Goal: Information Seeking & Learning: Find specific fact

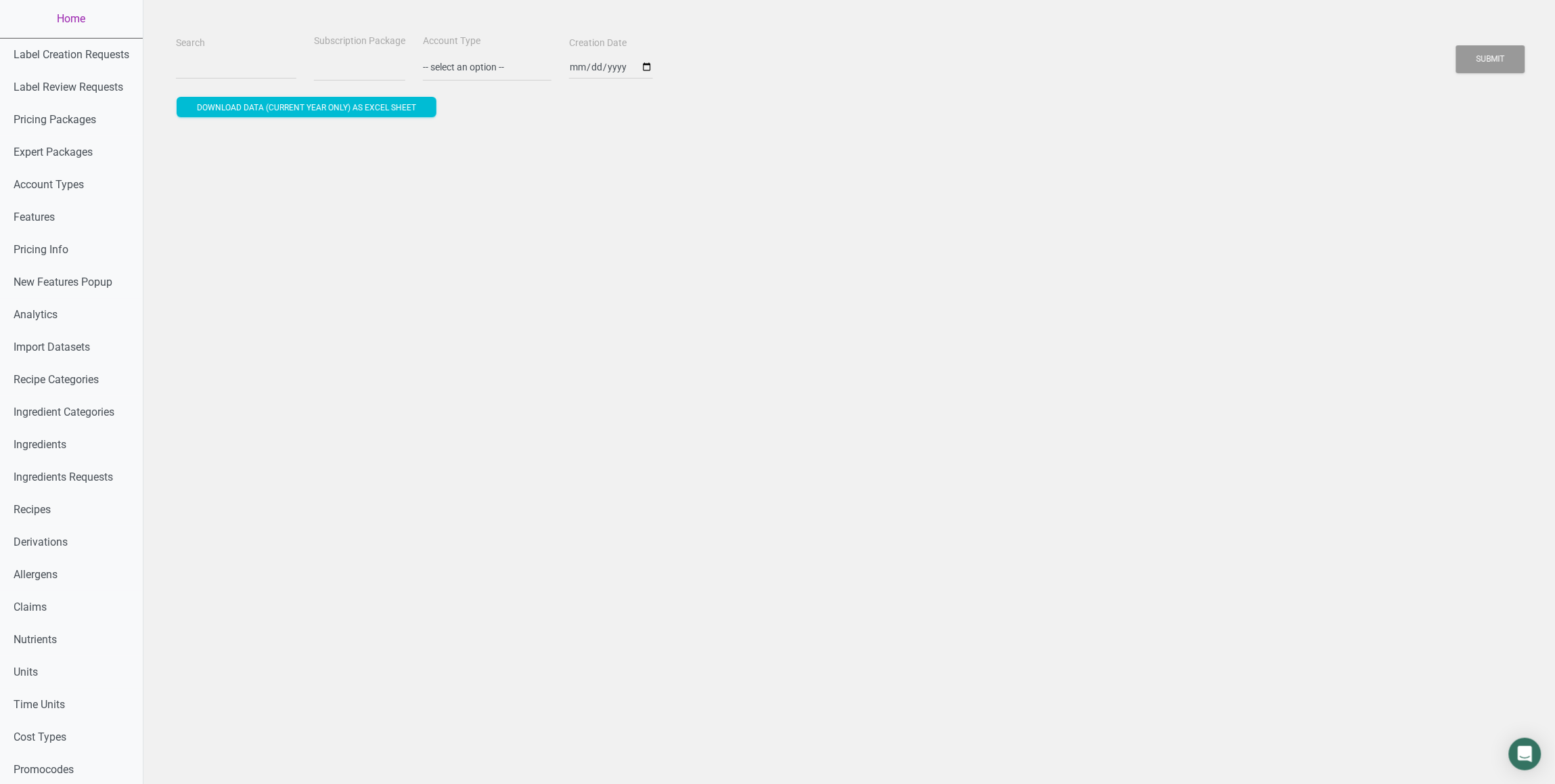
select select
click at [218, 66] on input "Search" at bounding box center [236, 67] width 120 height 25
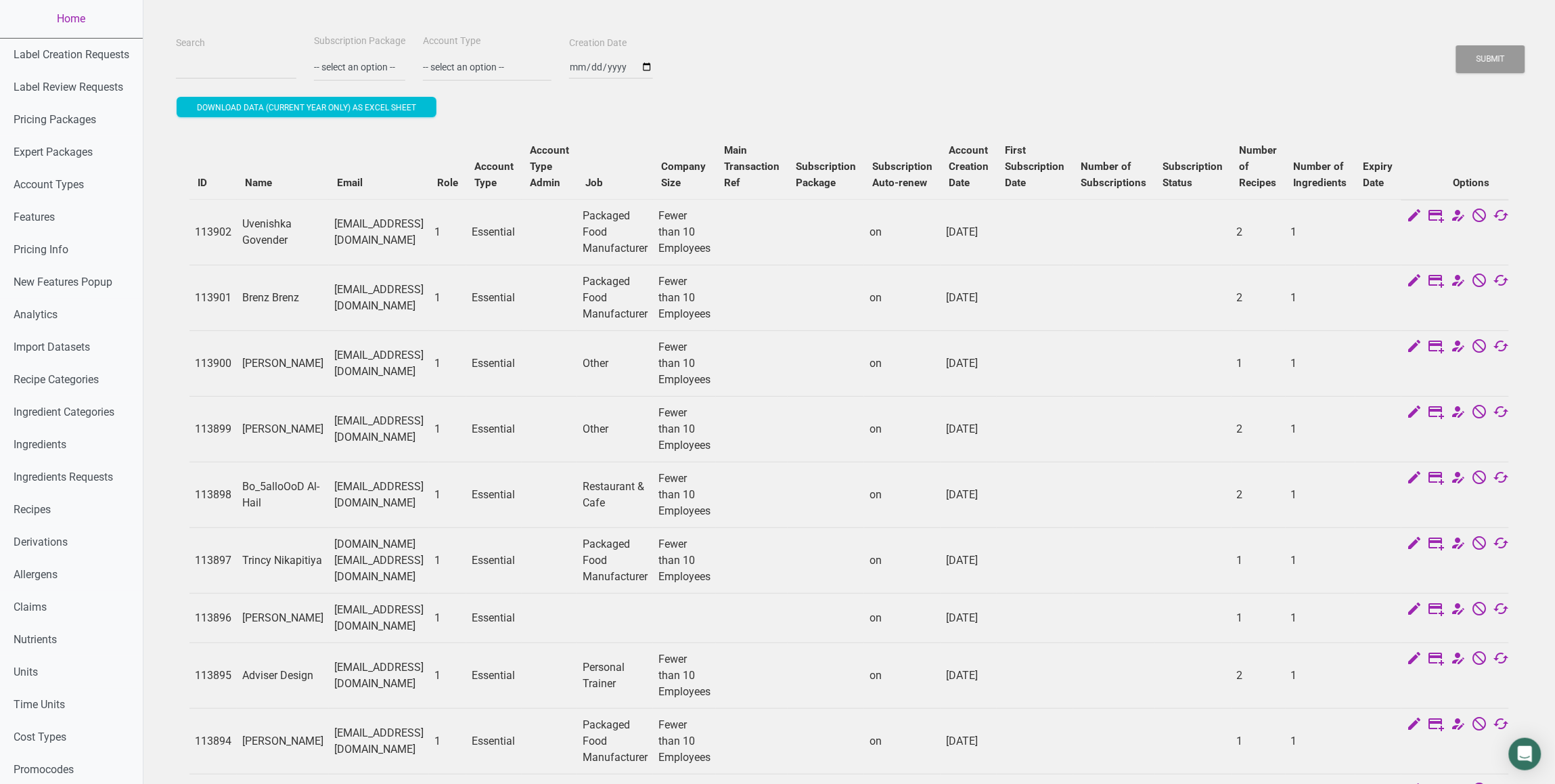
click at [376, 317] on td "[EMAIL_ADDRESS][DOMAIN_NAME]" at bounding box center [379, 297] width 100 height 66
click at [227, 63] on input "Search" at bounding box center [236, 67] width 120 height 25
paste input "return $next($requ"
type input "return $next($requ"
paste input "[EMAIL_ADDRESS][DOMAIN_NAME]"
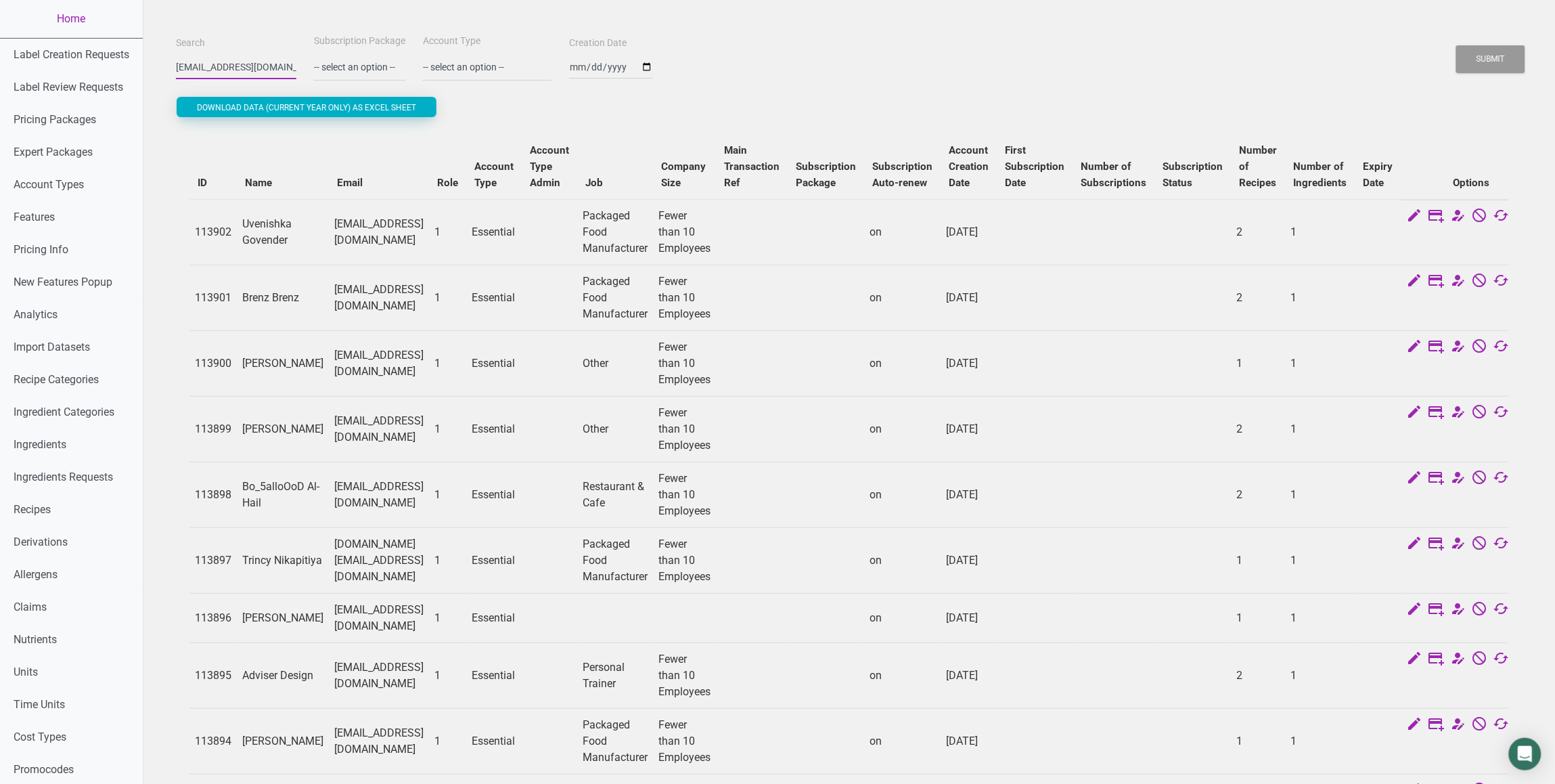
scroll to position [0, 41]
click at [1457, 46] on button "Submit" at bounding box center [1491, 59] width 69 height 28
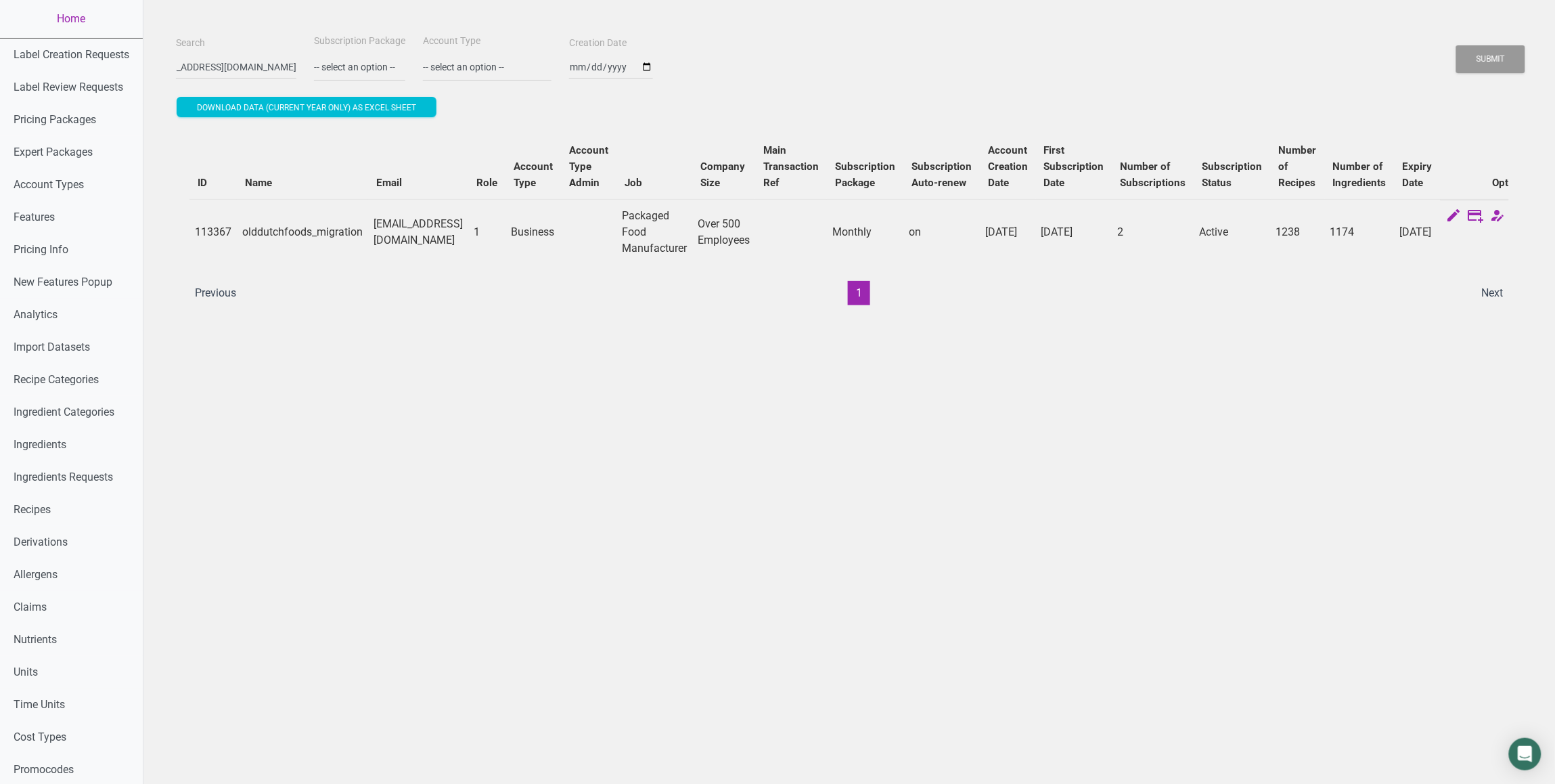
scroll to position [0, 0]
click at [455, 222] on td "[EMAIL_ADDRESS][DOMAIN_NAME]" at bounding box center [418, 232] width 100 height 66
drag, startPoint x: 445, startPoint y: 236, endPoint x: 374, endPoint y: 237, distance: 71.0
click at [374, 237] on td "[EMAIL_ADDRESS][DOMAIN_NAME]" at bounding box center [418, 232] width 100 height 66
click at [211, 235] on td "113367" at bounding box center [214, 232] width 48 height 66
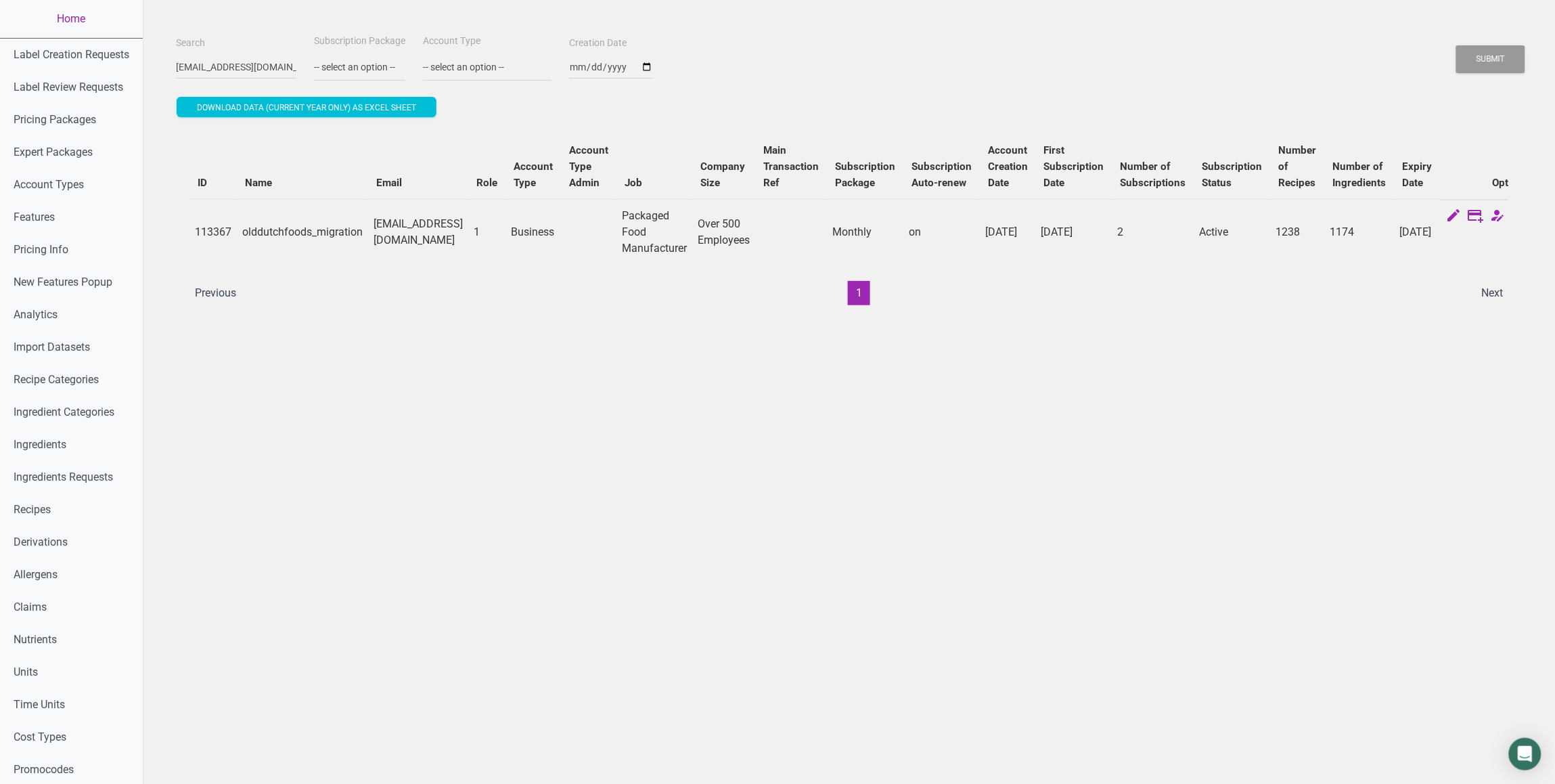
click at [211, 235] on td "113367" at bounding box center [214, 232] width 48 height 66
copy td "113367"
drag, startPoint x: 309, startPoint y: 232, endPoint x: 243, endPoint y: 240, distance: 66.5
click at [243, 240] on td "olddutchfoods_migration" at bounding box center [302, 232] width 132 height 66
copy td "olddutchfood"
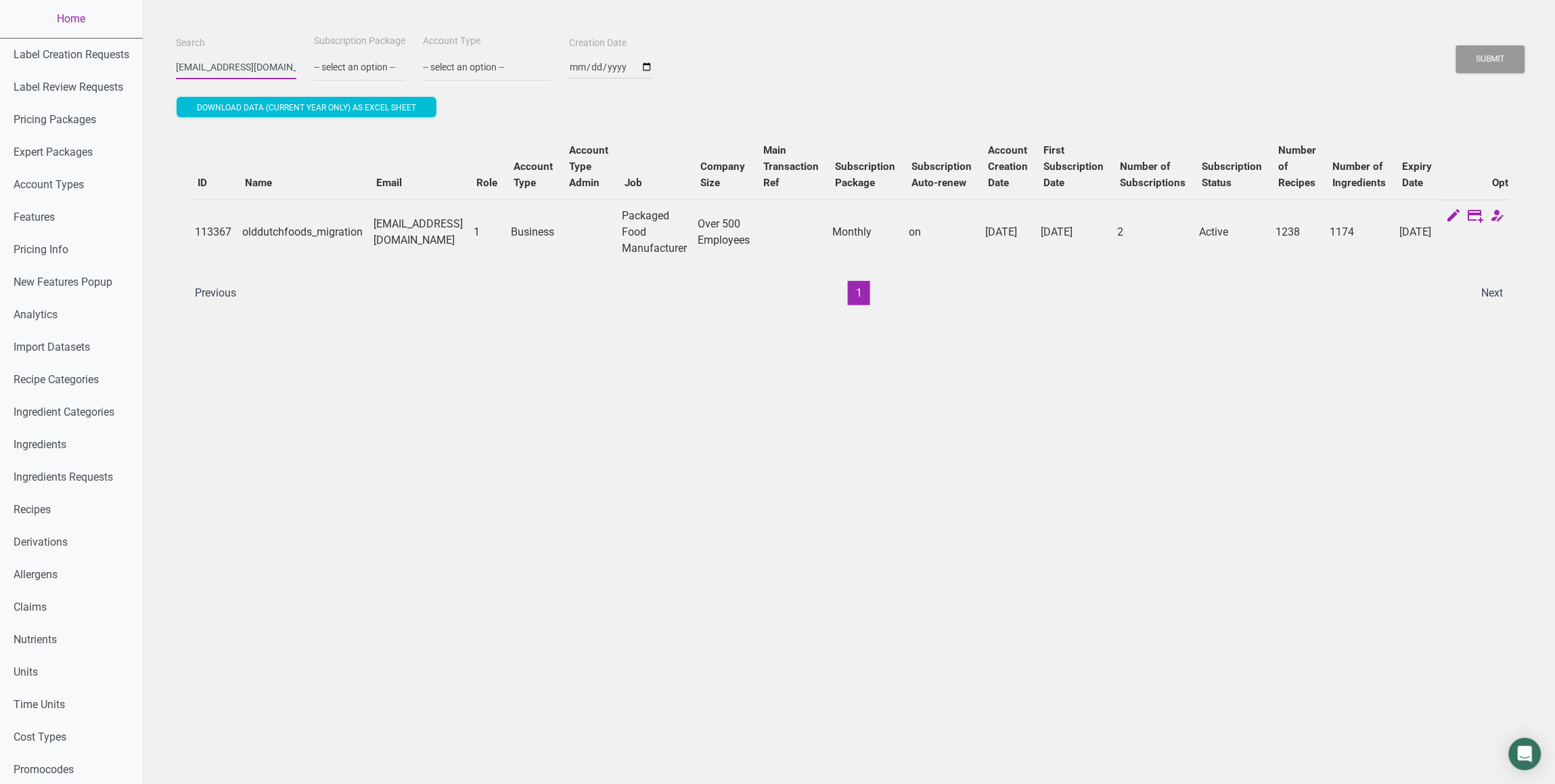
scroll to position [0, 41]
drag, startPoint x: 241, startPoint y: 72, endPoint x: 458, endPoint y: 75, distance: 217.0
click at [458, 75] on div "Search [EMAIL_ADDRESS][DOMAIN_NAME] Subscription Package -- select an option --…" at bounding box center [849, 56] width 1354 height 49
type input "olddutchfoods"
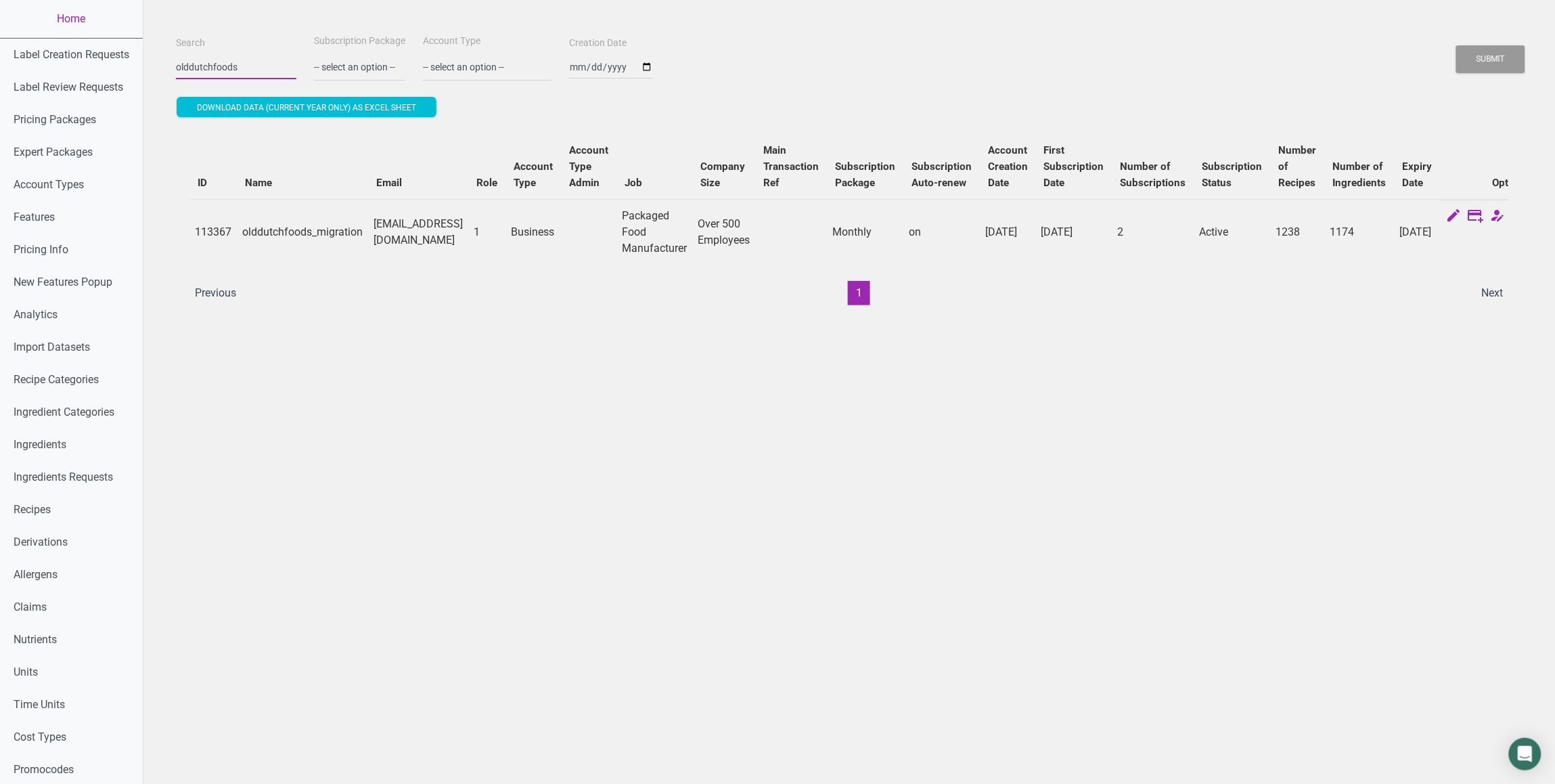
click at [1457, 46] on button "Submit" at bounding box center [1491, 59] width 69 height 28
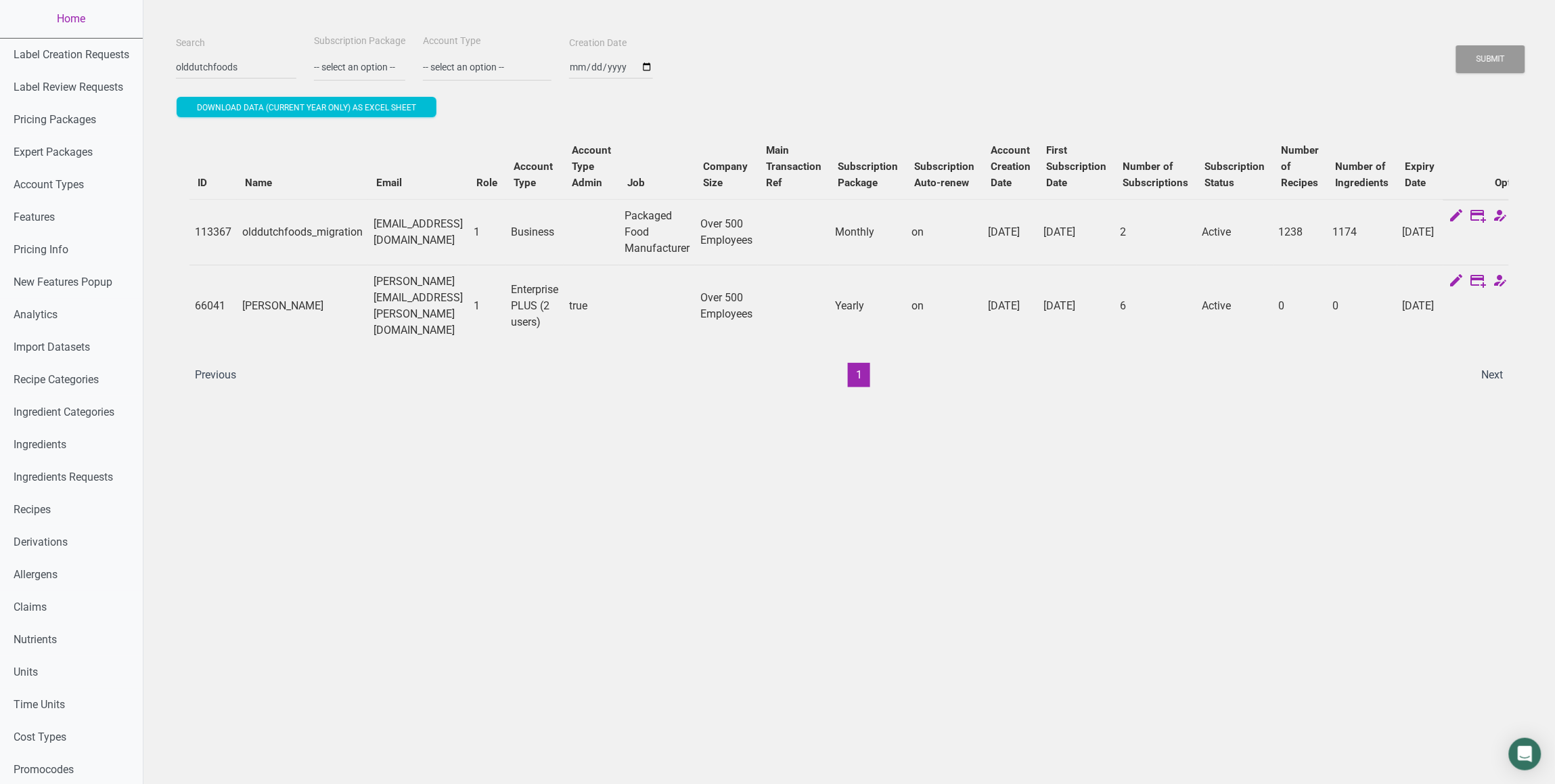
click at [208, 299] on td "66041" at bounding box center [214, 305] width 48 height 82
copy td "66041"
click at [465, 295] on td "[PERSON_NAME][EMAIL_ADDRESS][PERSON_NAME][DOMAIN_NAME]" at bounding box center [418, 305] width 100 height 82
click at [468, 295] on td "[PERSON_NAME][EMAIL_ADDRESS][PERSON_NAME][DOMAIN_NAME]" at bounding box center [418, 305] width 100 height 82
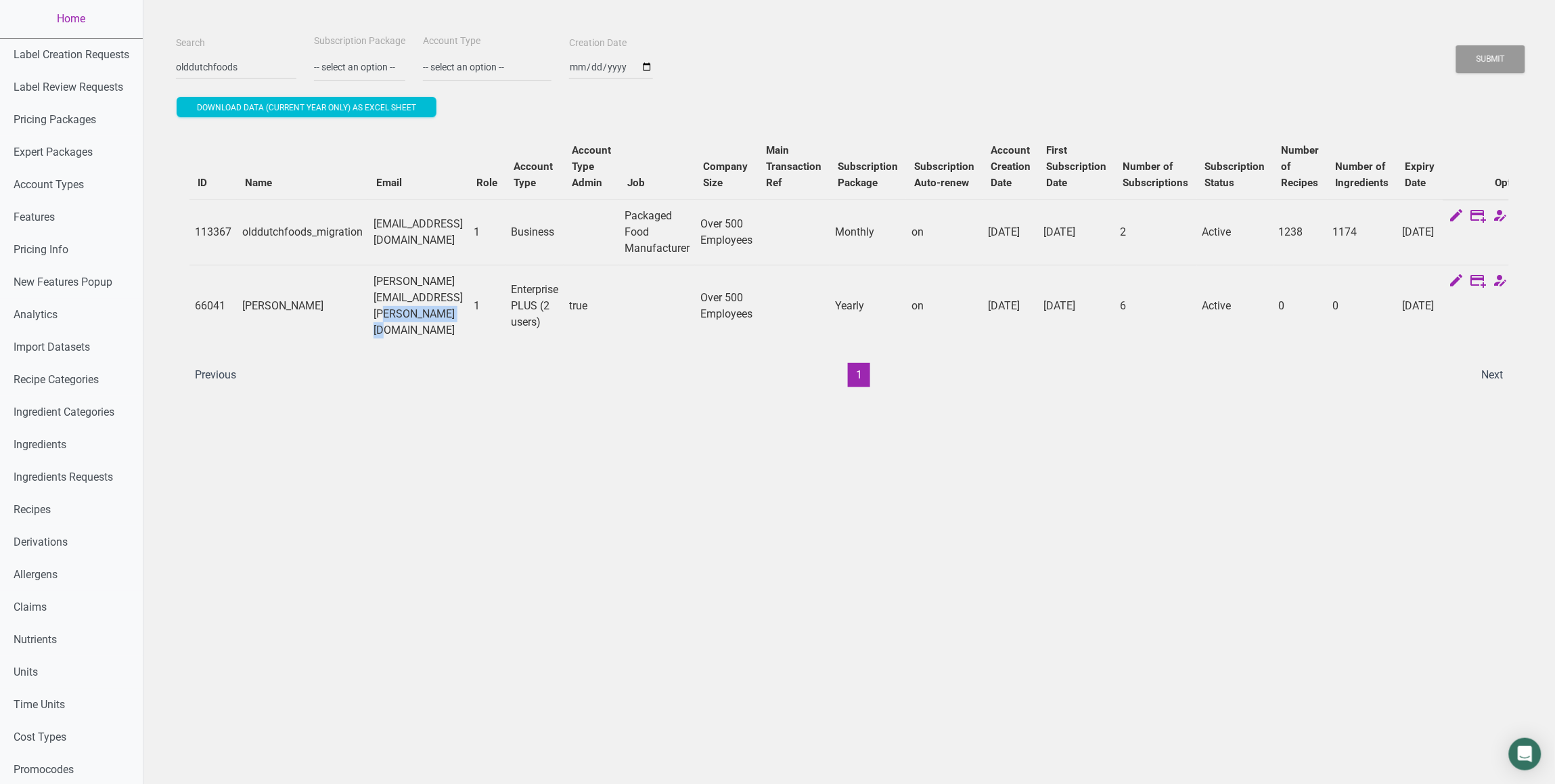
click at [468, 295] on td "[PERSON_NAME][EMAIL_ADDRESS][PERSON_NAME][DOMAIN_NAME]" at bounding box center [418, 305] width 100 height 82
copy td "olddutchfoods"
